Goal: Navigation & Orientation: Find specific page/section

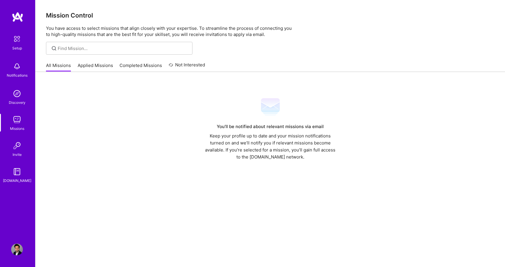
click at [7, 9] on div "Setup Notifications Discovery Missions Invite [DOMAIN_NAME] Profile" at bounding box center [17, 133] width 35 height 267
click at [15, 14] on img at bounding box center [18, 17] width 12 height 11
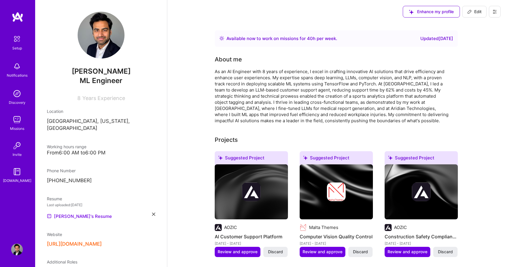
click at [19, 44] on img at bounding box center [17, 39] width 12 height 12
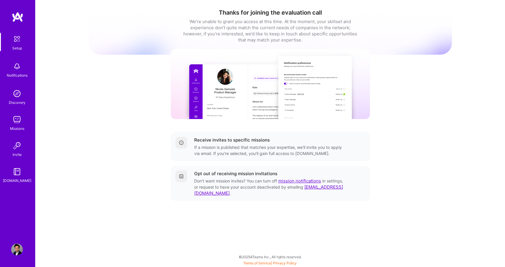
click at [20, 69] on img at bounding box center [17, 67] width 12 height 12
click at [18, 94] on img at bounding box center [17, 94] width 12 height 12
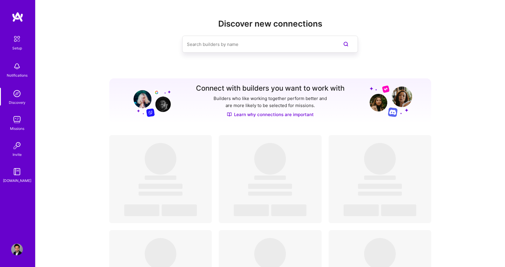
click at [18, 117] on img at bounding box center [17, 120] width 12 height 12
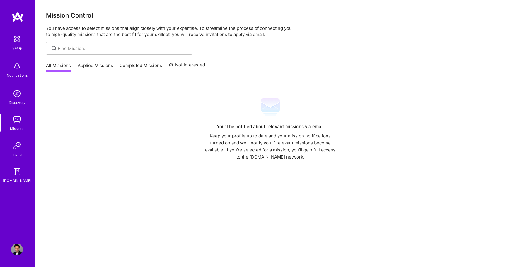
click at [93, 62] on link "Applied Missions" at bounding box center [95, 67] width 35 height 10
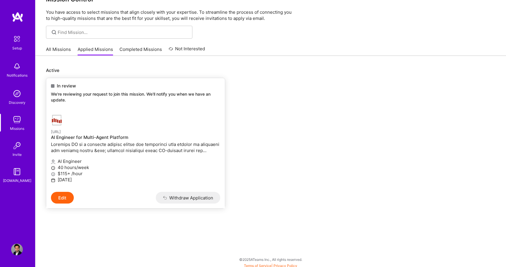
scroll to position [18, 0]
